Goal: Transaction & Acquisition: Purchase product/service

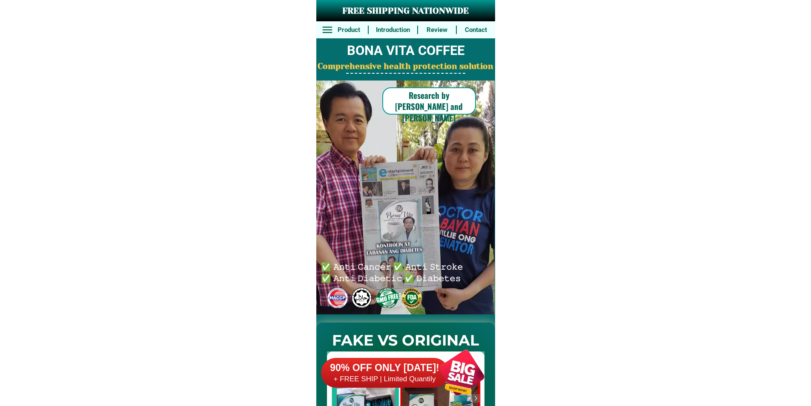
click at [410, 95] on h6 "Research by [PERSON_NAME] and [PERSON_NAME]" at bounding box center [429, 106] width 94 height 34
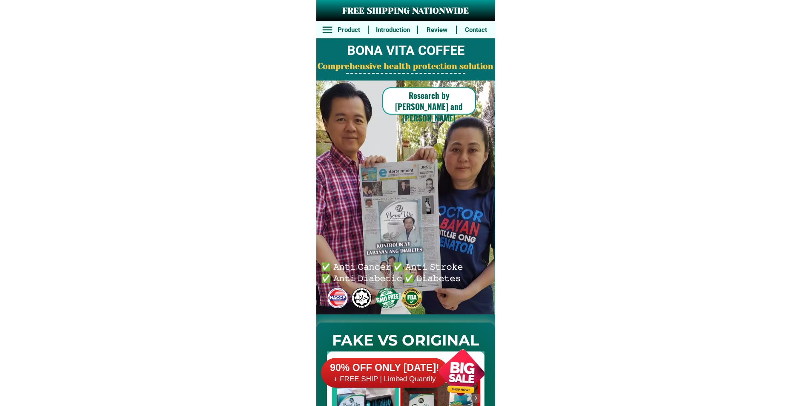
click at [415, 381] on h6 "+ FREE SHIP | Limited Quantily" at bounding box center [385, 378] width 128 height 9
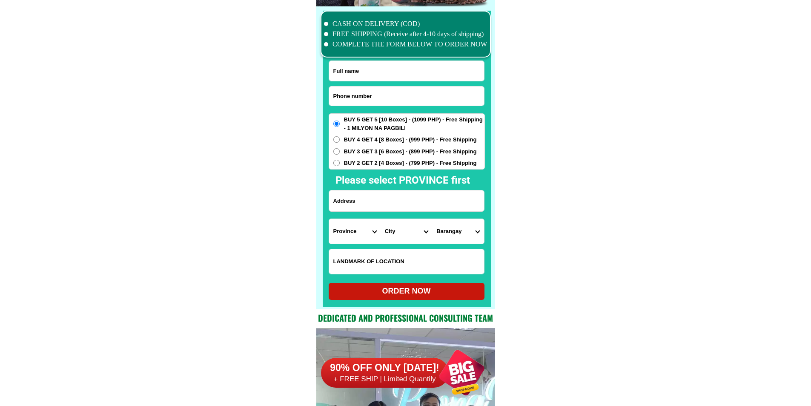
scroll to position [6617, 0]
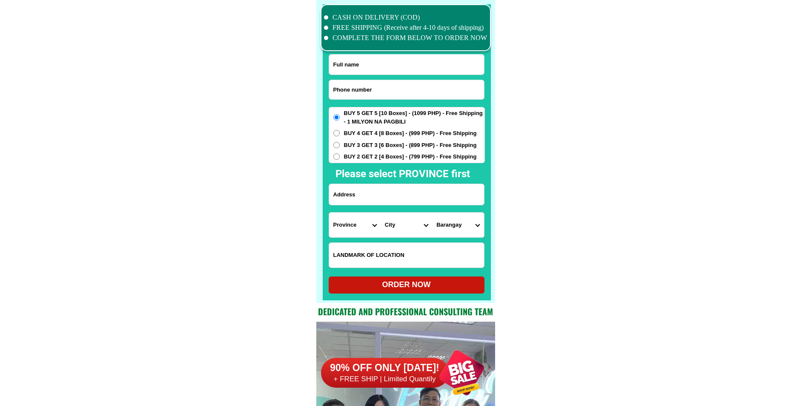
click at [372, 90] on input "Input phone_number" at bounding box center [406, 89] width 155 height 19
paste input "09639581384"
type input "09639581384"
click at [352, 66] on input "Input full_name" at bounding box center [406, 64] width 155 height 20
paste input "[PERSON_NAME]"
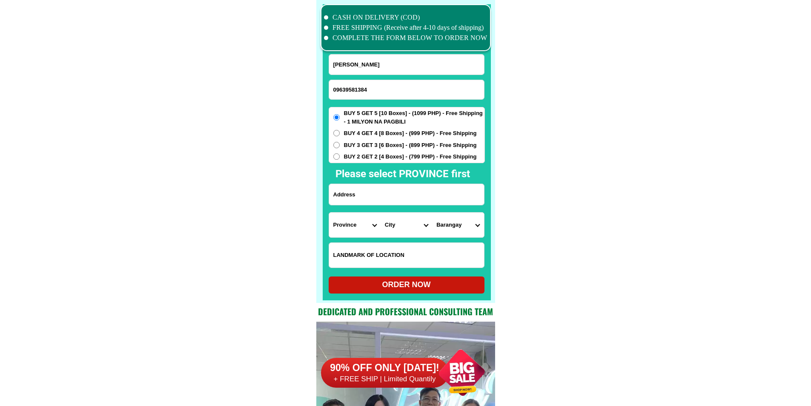
type input "[PERSON_NAME]"
click at [366, 190] on input "Input address" at bounding box center [406, 194] width 155 height 21
paste input "malamig silangan [GEOGRAPHIC_DATA] malapit sa may bilyaran sa tabi ng poso"
type input "malamig silangan [GEOGRAPHIC_DATA] malapit sa may bilyaran sa tabi ng poso"
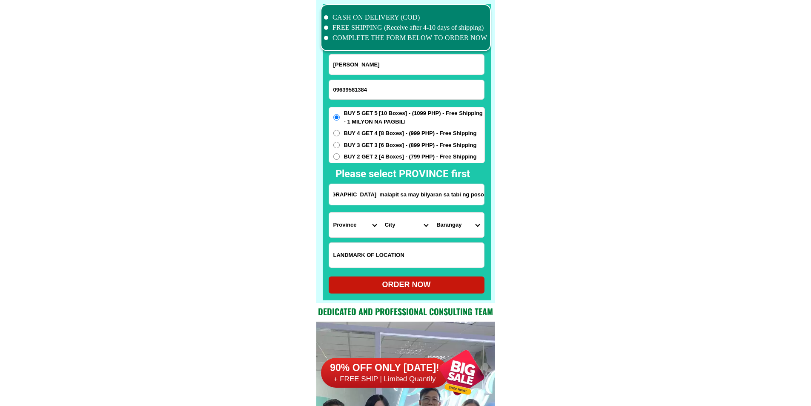
click at [340, 226] on select "Province [GEOGRAPHIC_DATA] [GEOGRAPHIC_DATA] [GEOGRAPHIC_DATA] [GEOGRAPHIC_DATA…" at bounding box center [355, 224] width 52 height 25
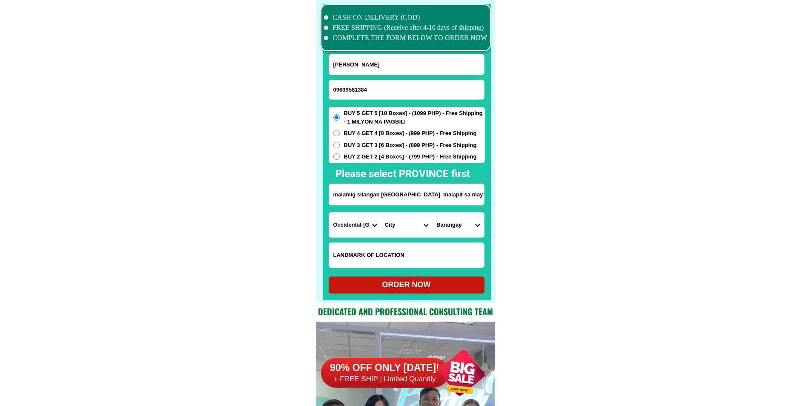
select select "63_673"
click at [400, 232] on select "City Baco Bansud Bongabong [GEOGRAPHIC_DATA] [GEOGRAPHIC_DATA]-city [PERSON_NAM…" at bounding box center [407, 224] width 52 height 25
select select "63_6735899"
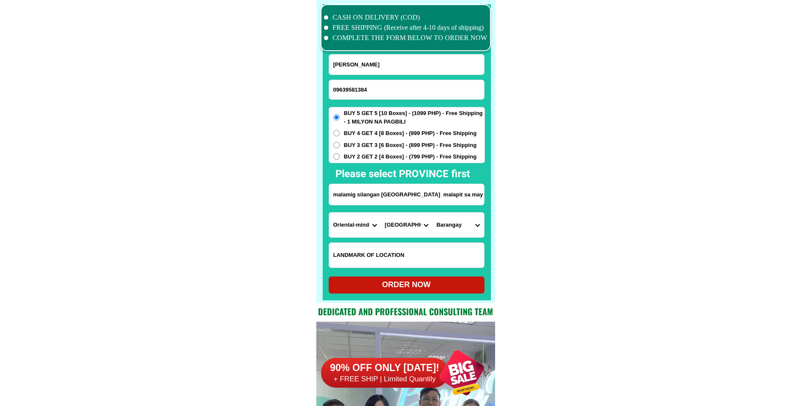
click at [451, 224] on select "Barangay Balingayan [GEOGRAPHIC_DATA] Baruyan Batino Bayanan i Bayanan ii Biga …" at bounding box center [458, 224] width 52 height 25
select select "63_67358998404"
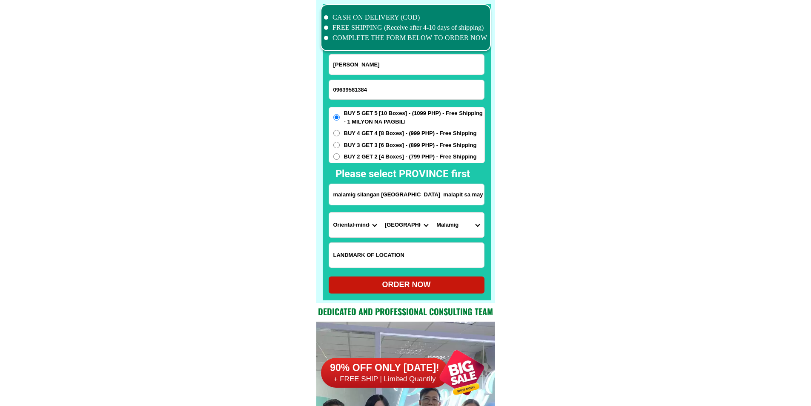
click at [413, 286] on div "ORDER NOW" at bounding box center [407, 284] width 156 height 11
radio input "true"
